Goal: Information Seeking & Learning: Learn about a topic

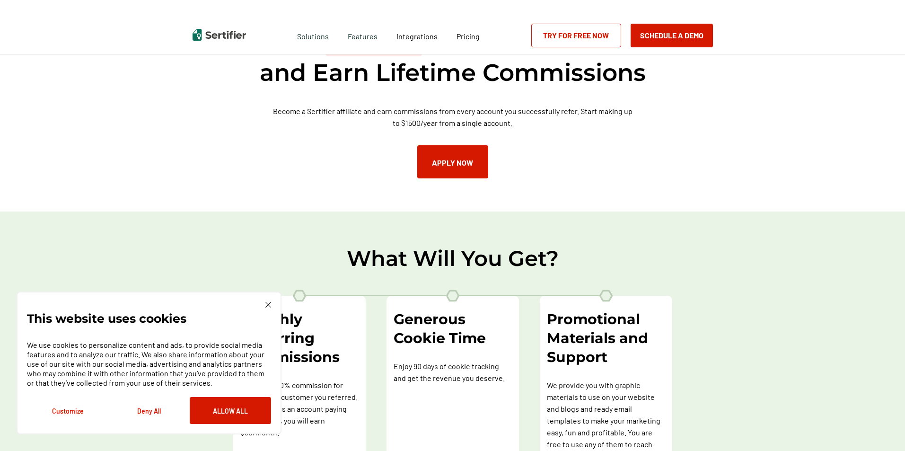
scroll to position [95, 0]
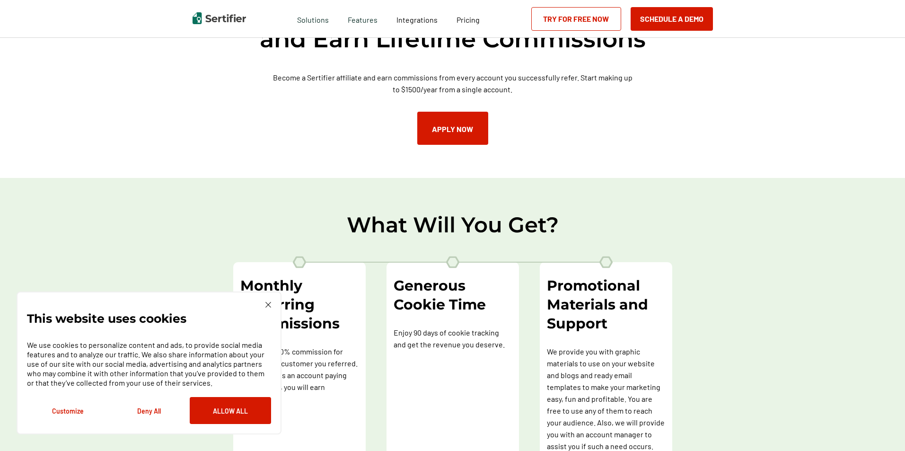
drag, startPoint x: 270, startPoint y: 307, endPoint x: 268, endPoint y: 300, distance: 7.0
click at [270, 307] on img at bounding box center [269, 305] width 6 height 6
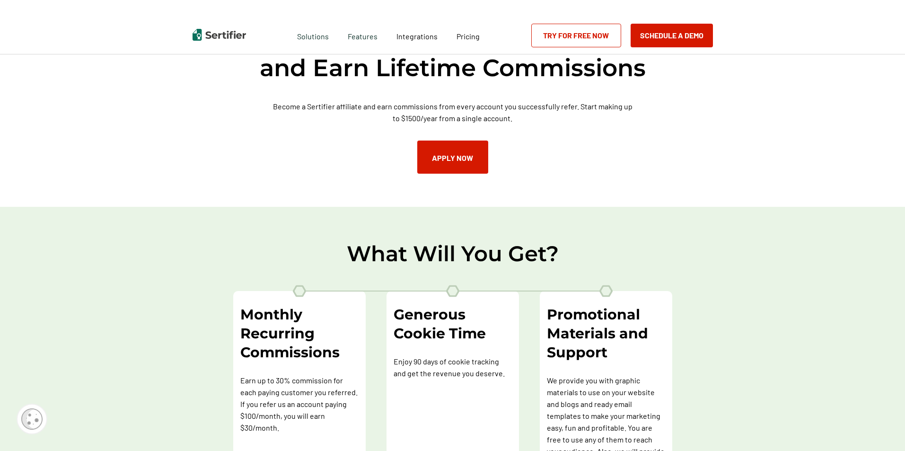
scroll to position [0, 0]
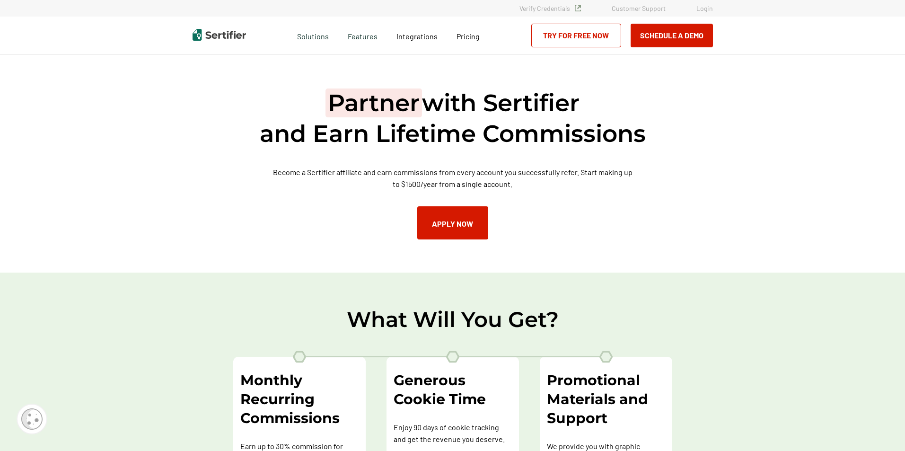
click at [691, 136] on div "Partner with Sertifier and Earn Lifetime Commissions Become a Sertifier affilia…" at bounding box center [453, 163] width 568 height 218
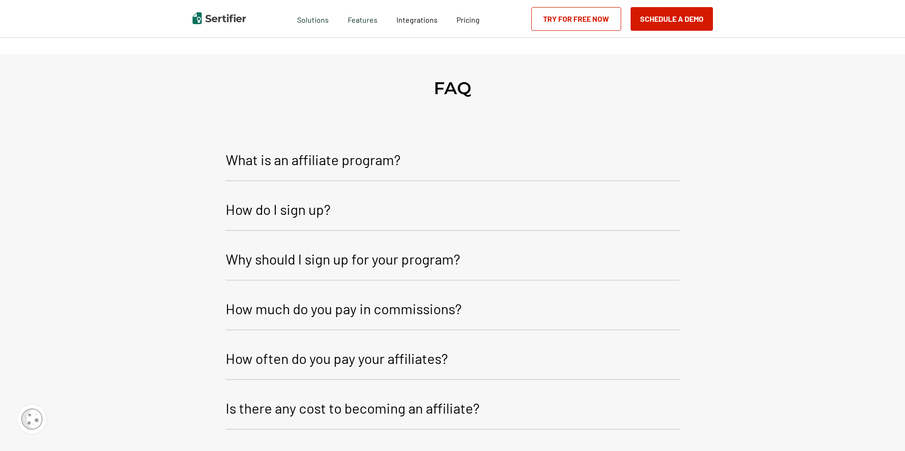
scroll to position [1004, 0]
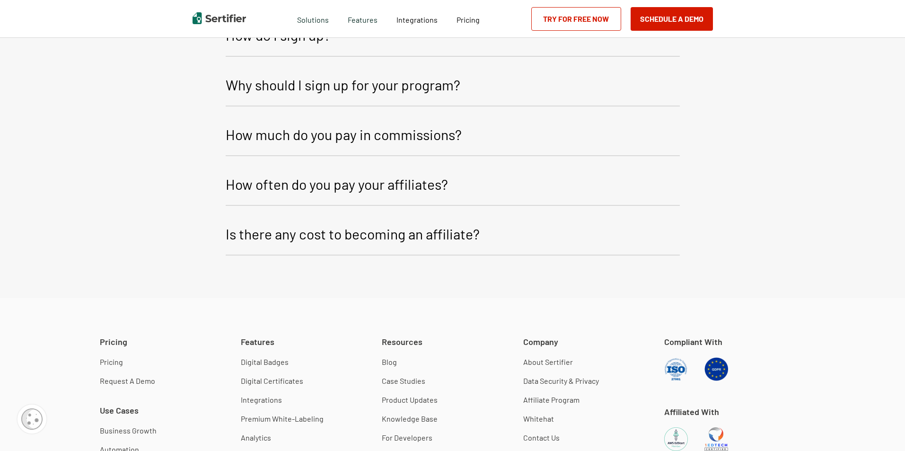
click at [112, 359] on link "Pricing" at bounding box center [111, 361] width 23 height 9
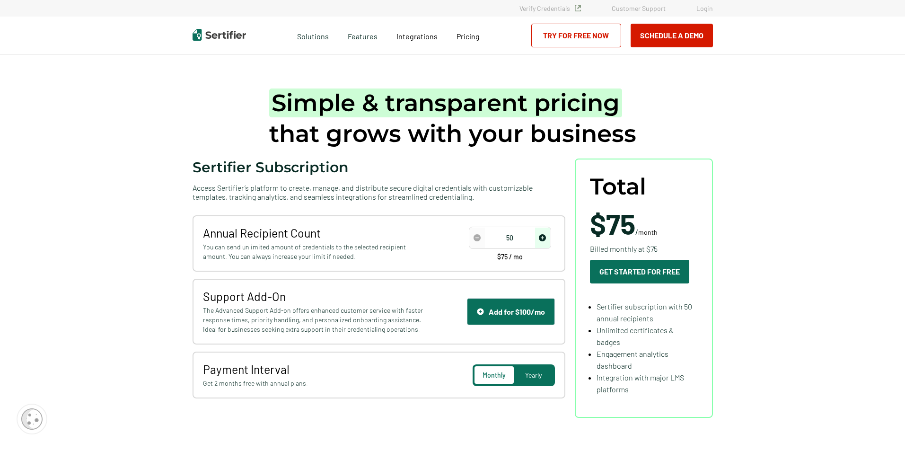
click at [535, 380] on div "Yearly" at bounding box center [533, 375] width 39 height 18
click at [485, 378] on span "Monthly" at bounding box center [494, 375] width 23 height 8
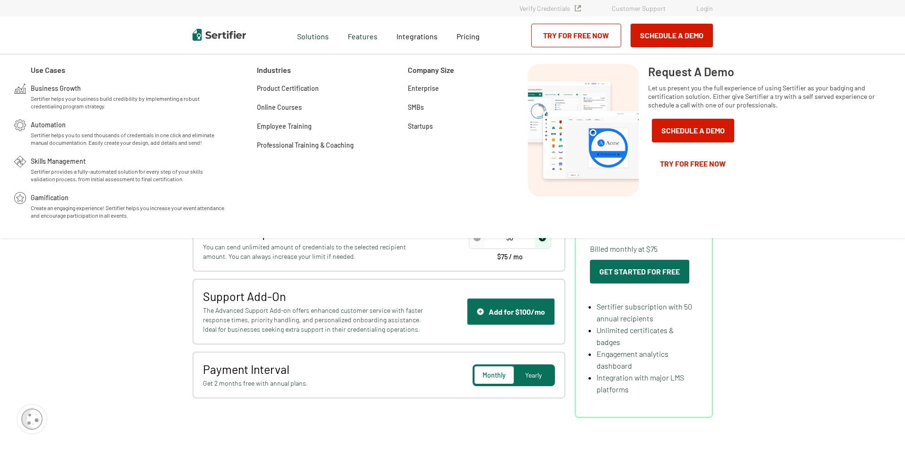
click at [243, 35] on img at bounding box center [219, 35] width 53 height 12
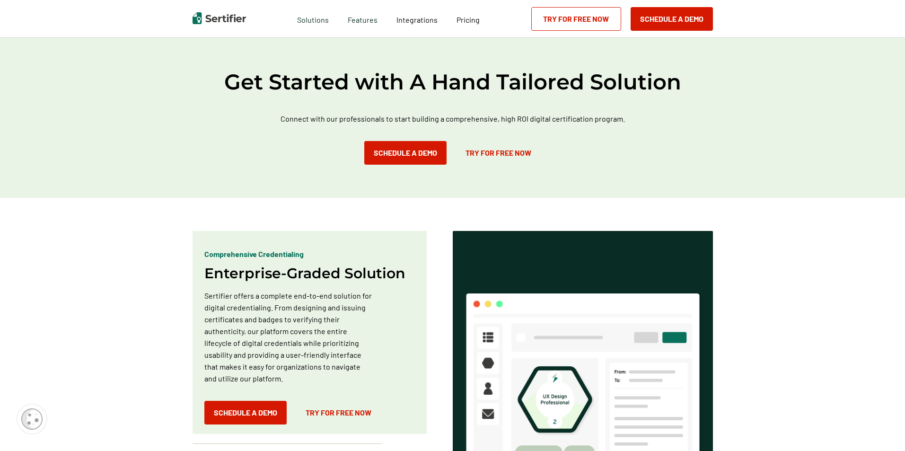
scroll to position [473, 0]
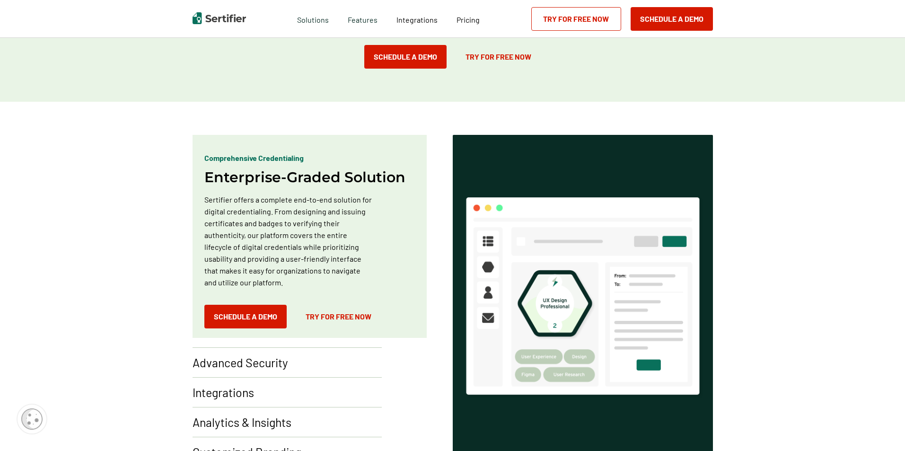
scroll to position [473, 0]
